Goal: Information Seeking & Learning: Find specific fact

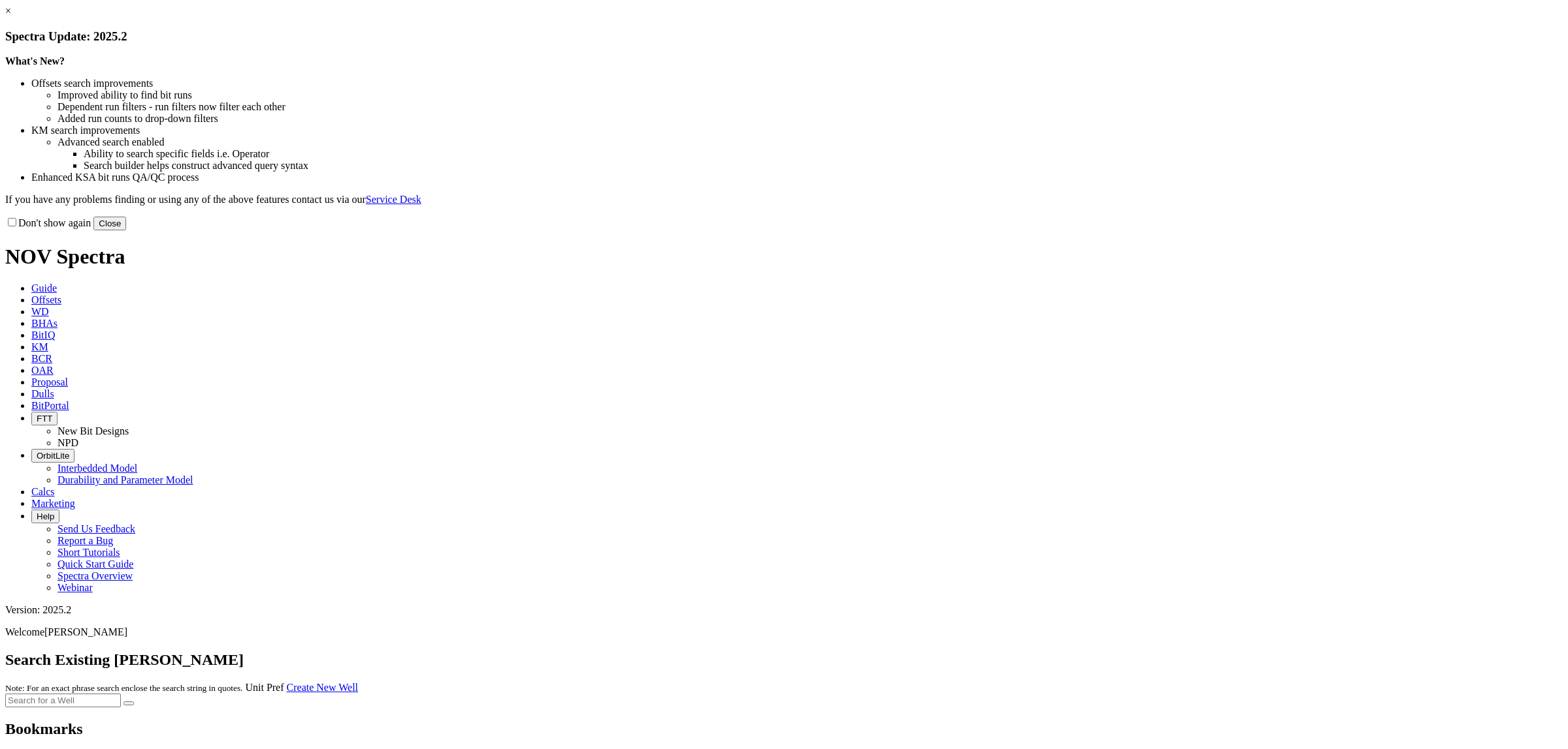
click at [12, 16] on link "×" at bounding box center [7, 11] width 6 height 11
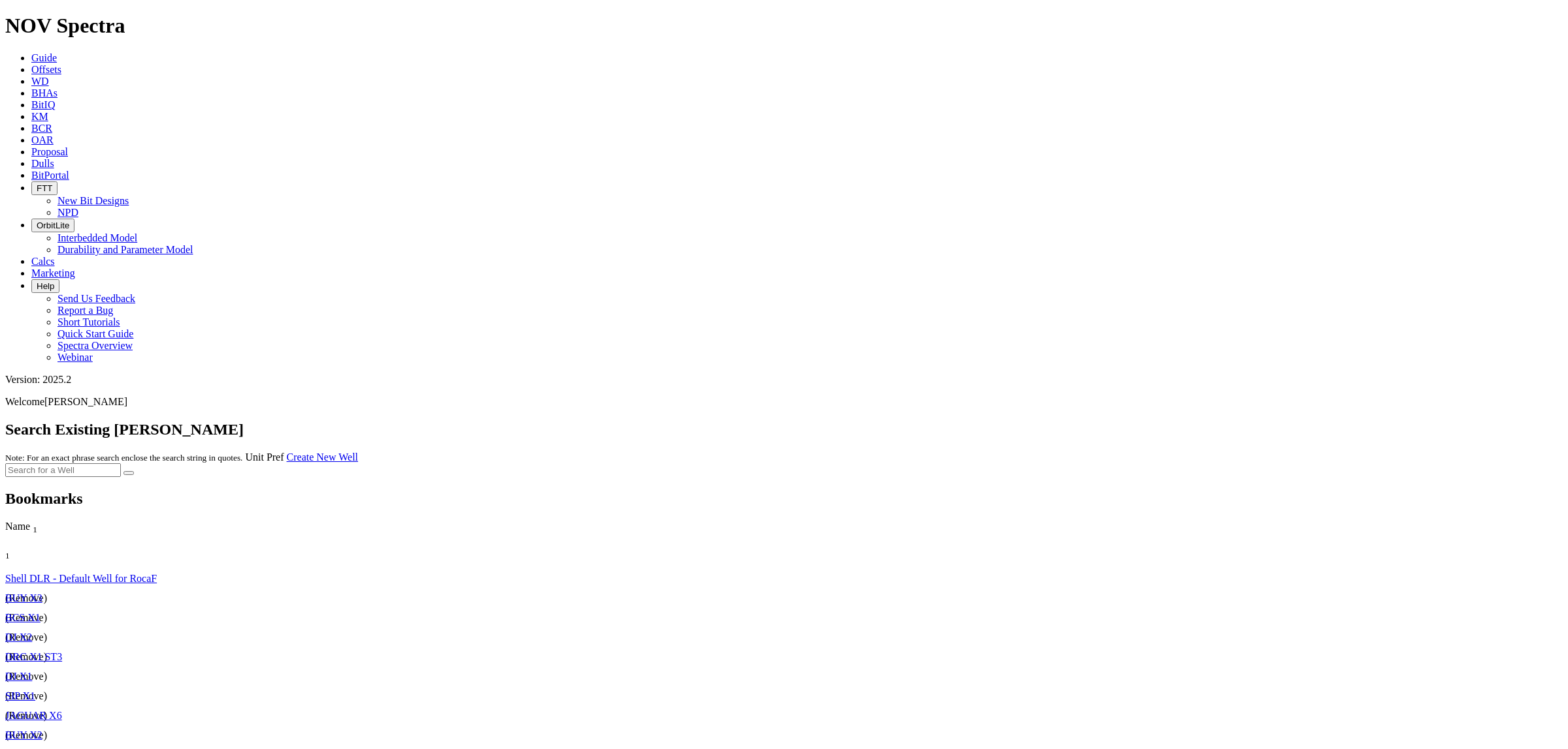
click at [48, 111] on link "KM" at bounding box center [39, 117] width 17 height 11
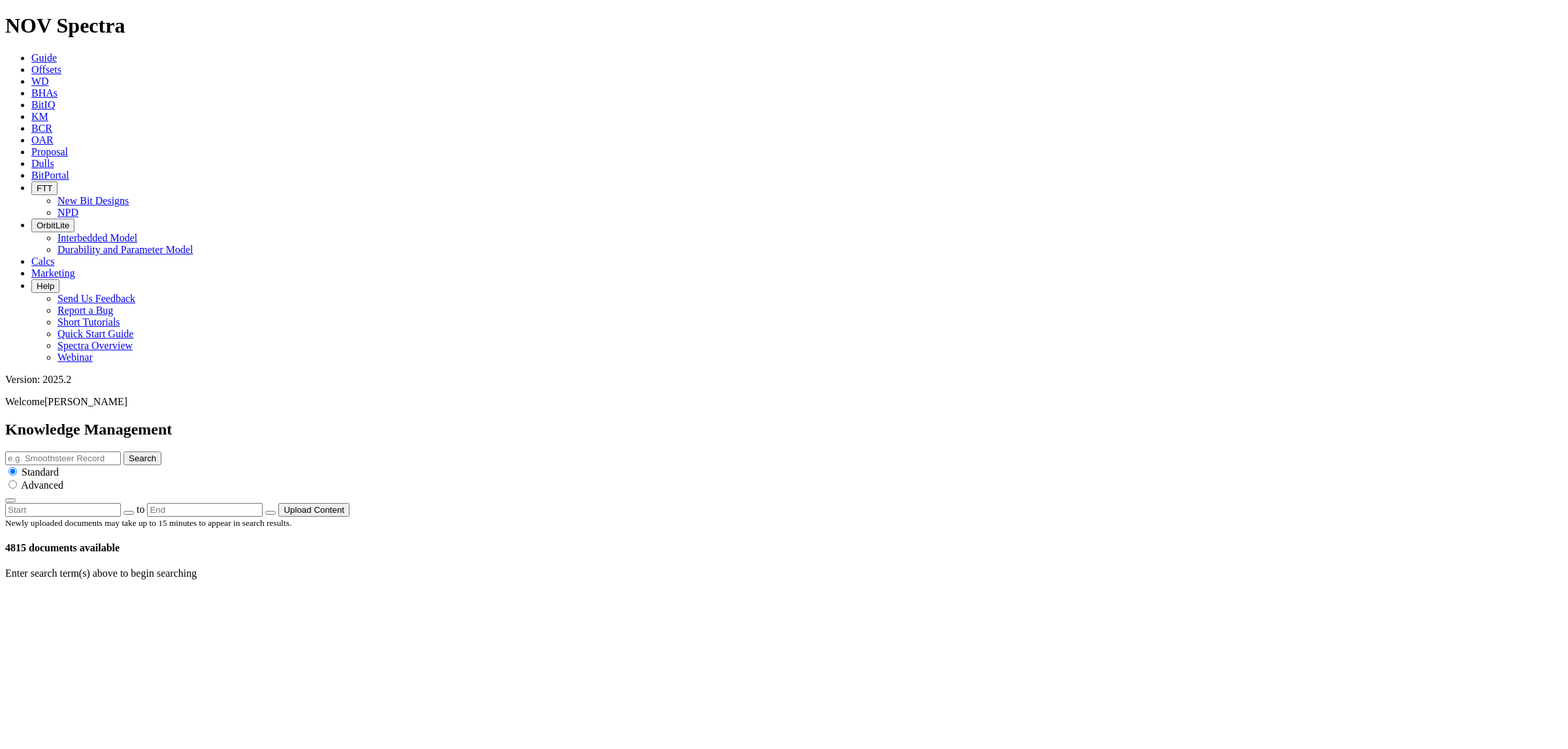
click at [121, 452] on input "text" at bounding box center [62, 458] width 116 height 14
paste input "6” Dog Leg Reamer Tool First Run Eliminates Unnecessary Operations"
type input "6” Dog Leg Reamer Tool First Run Eliminates Unnecessary Operations"
click at [123, 452] on button "Search" at bounding box center [142, 458] width 38 height 14
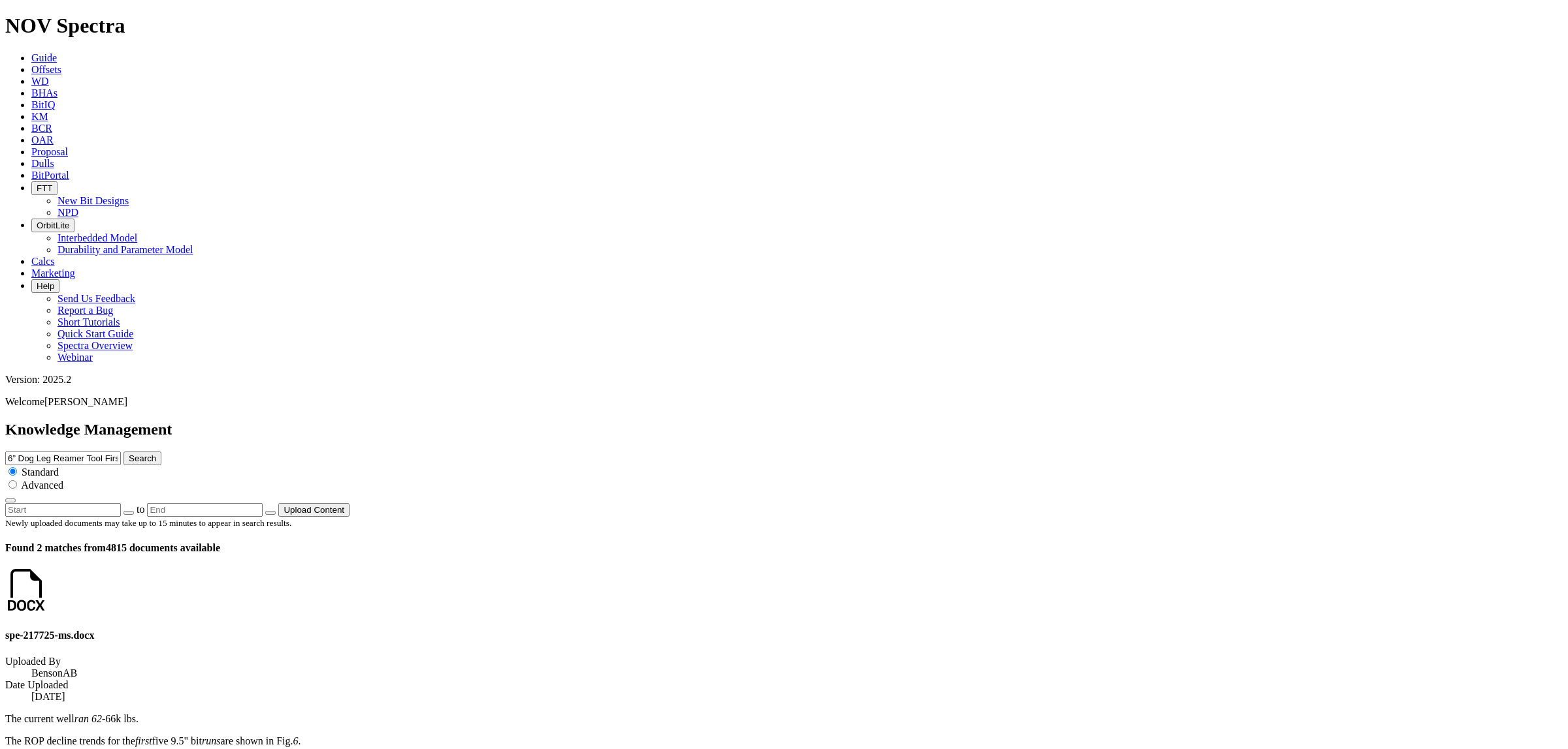
drag, startPoint x: 1194, startPoint y: 65, endPoint x: 808, endPoint y: 85, distance: 386.5
click at [808, 421] on div "Knowledge Management 6” Dog Leg Reamer Tool First Run Eliminates Unnecessary Op…" at bounding box center [783, 469] width 1557 height 96
type input "DLR [GEOGRAPHIC_DATA]"
click at [123, 452] on button "Search" at bounding box center [142, 458] width 38 height 14
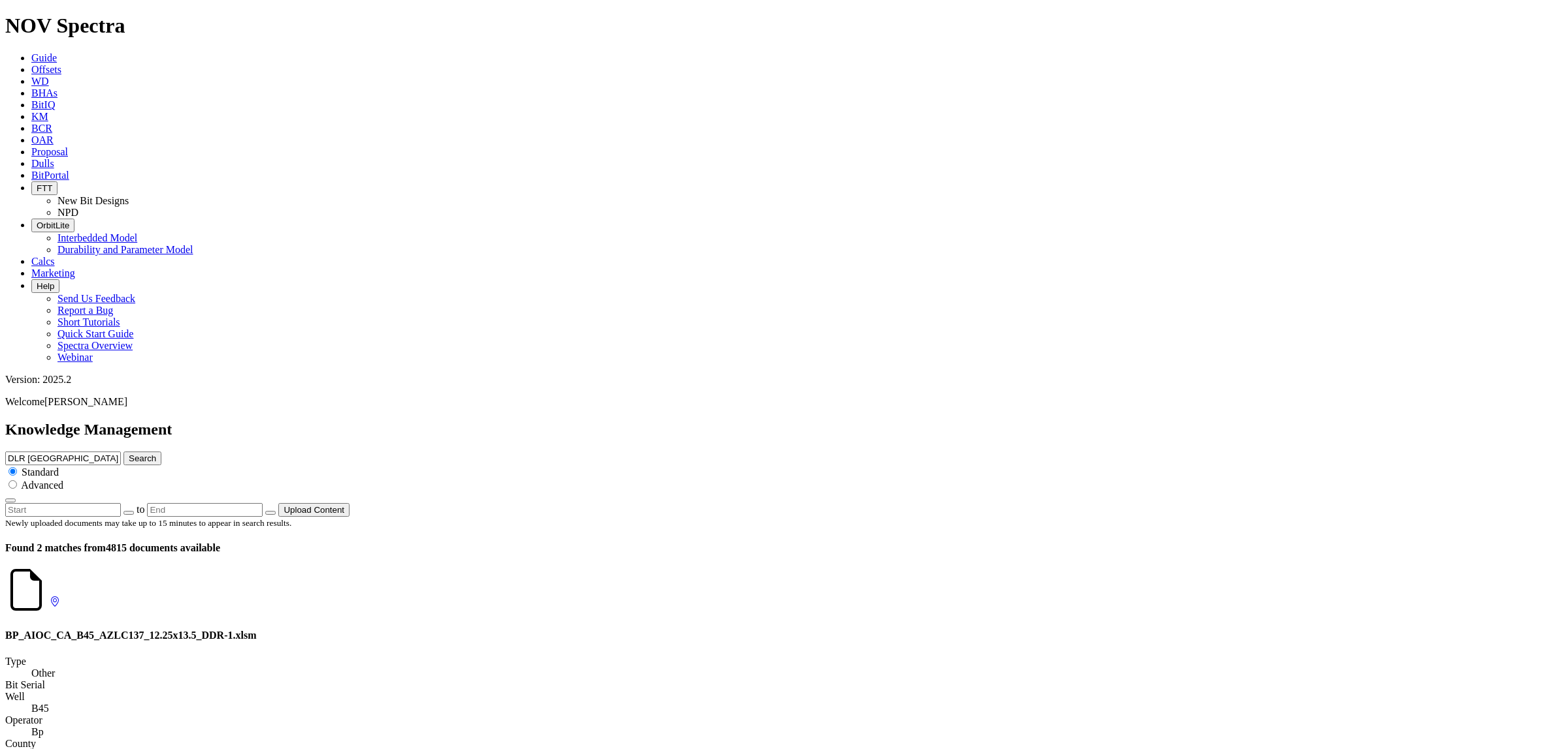
click at [121, 452] on input "DLR [GEOGRAPHIC_DATA]" at bounding box center [62, 458] width 116 height 14
type input "DLR"
click at [123, 452] on button "Search" at bounding box center [142, 458] width 38 height 14
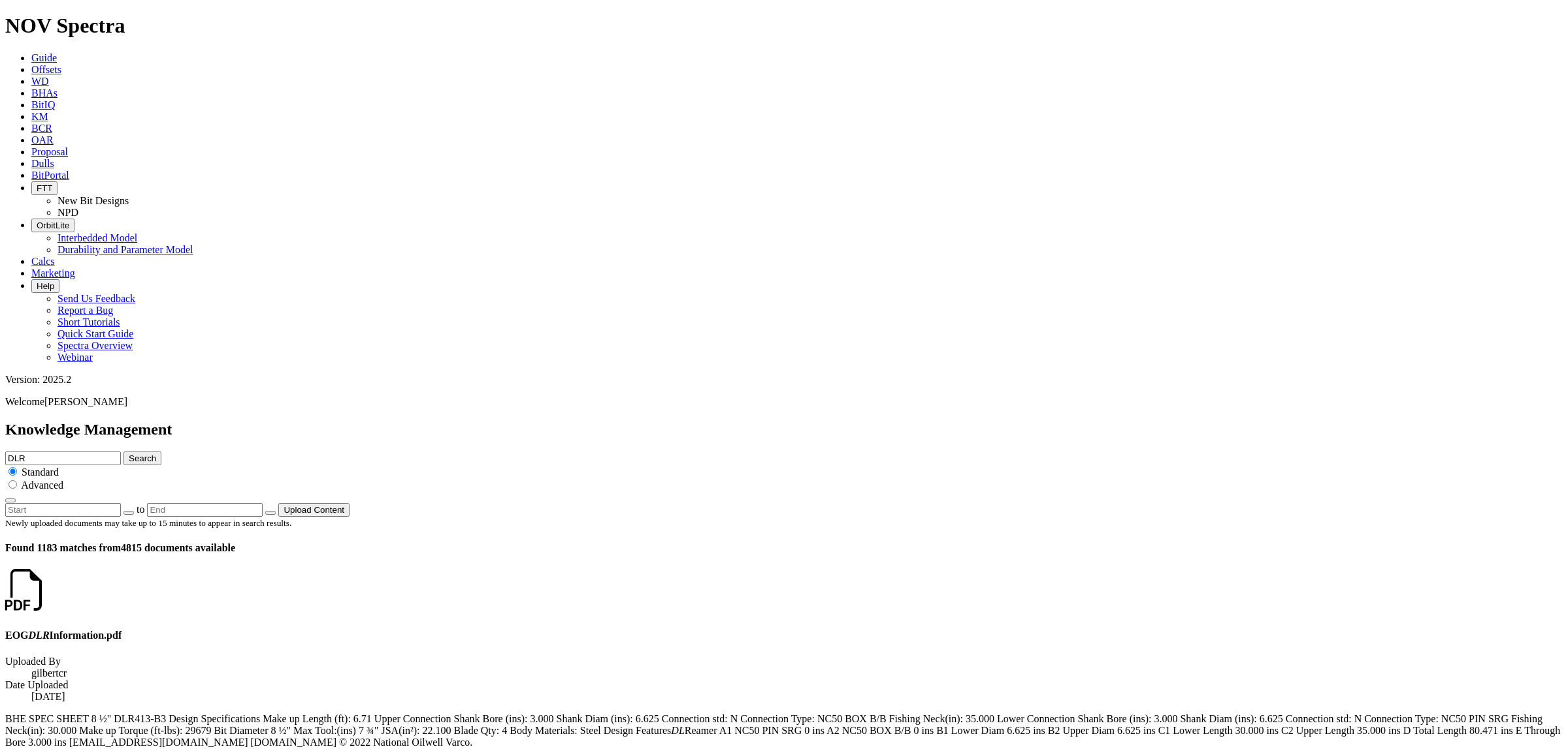
click at [121, 452] on input "DLR" at bounding box center [62, 458] width 116 height 14
type input "DLR performance"
click at [123, 452] on button "Search" at bounding box center [142, 458] width 38 height 14
